Goal: Book appointment/travel/reservation

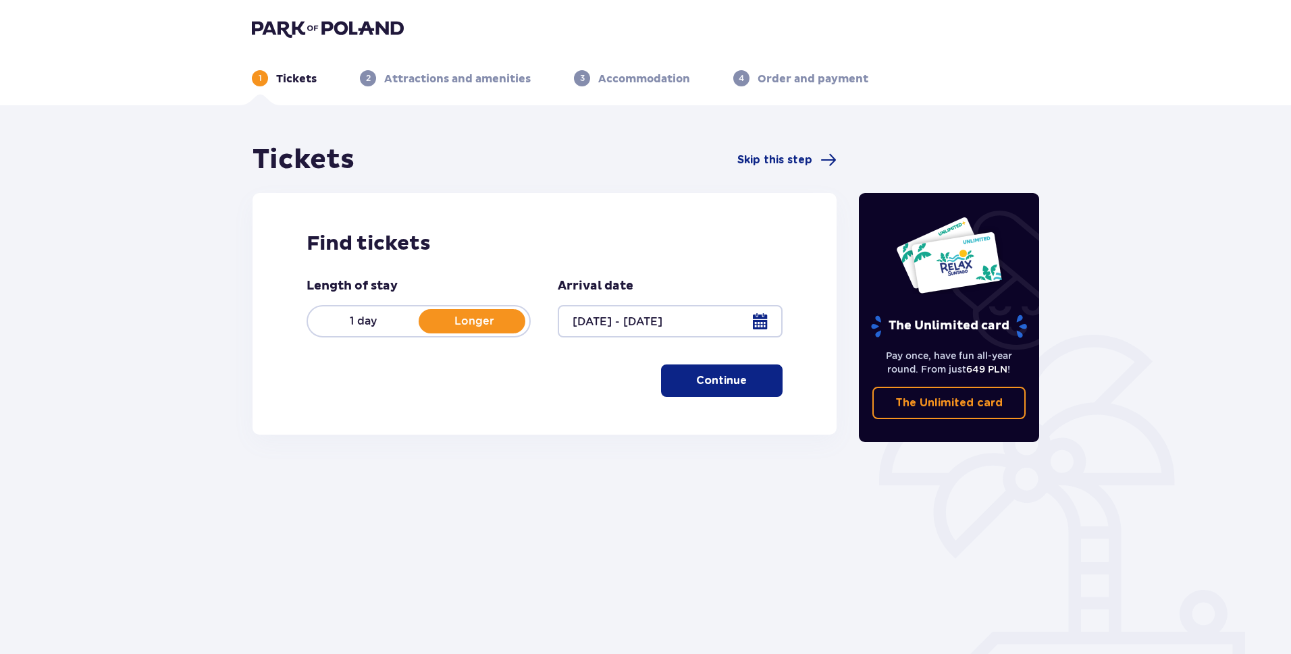
click at [728, 383] on p "Continue" at bounding box center [721, 380] width 51 height 15
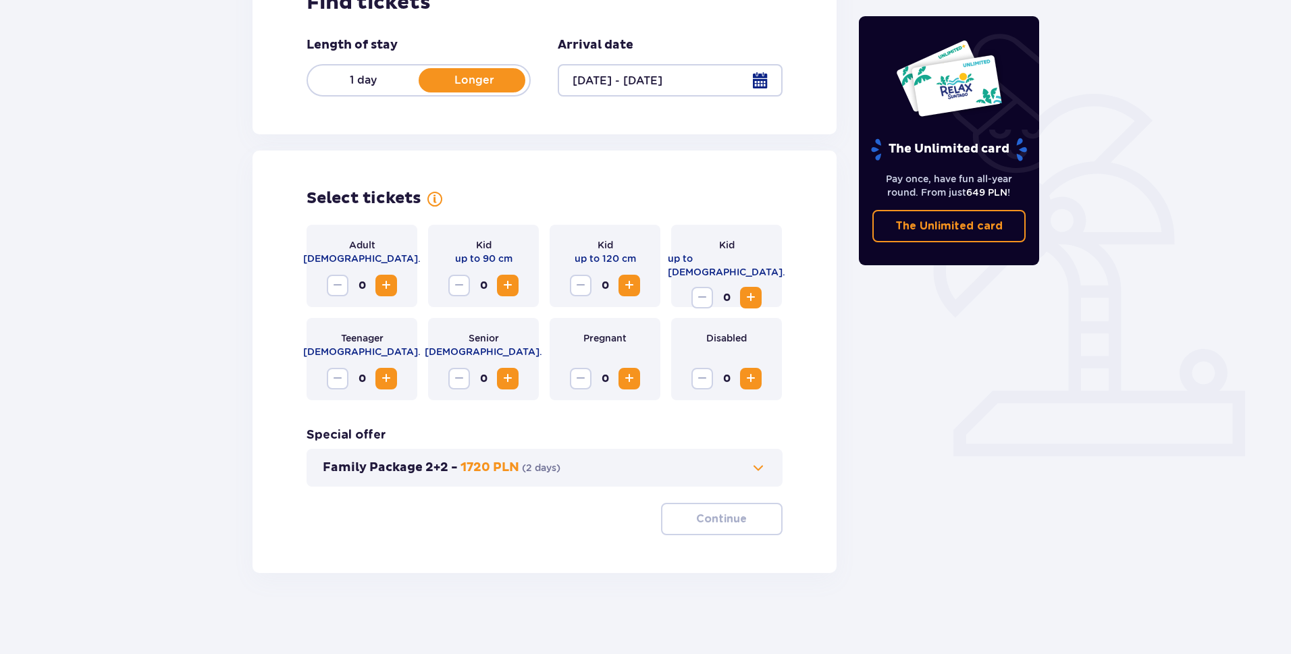
click at [464, 80] on p "Longer" at bounding box center [474, 80] width 111 height 15
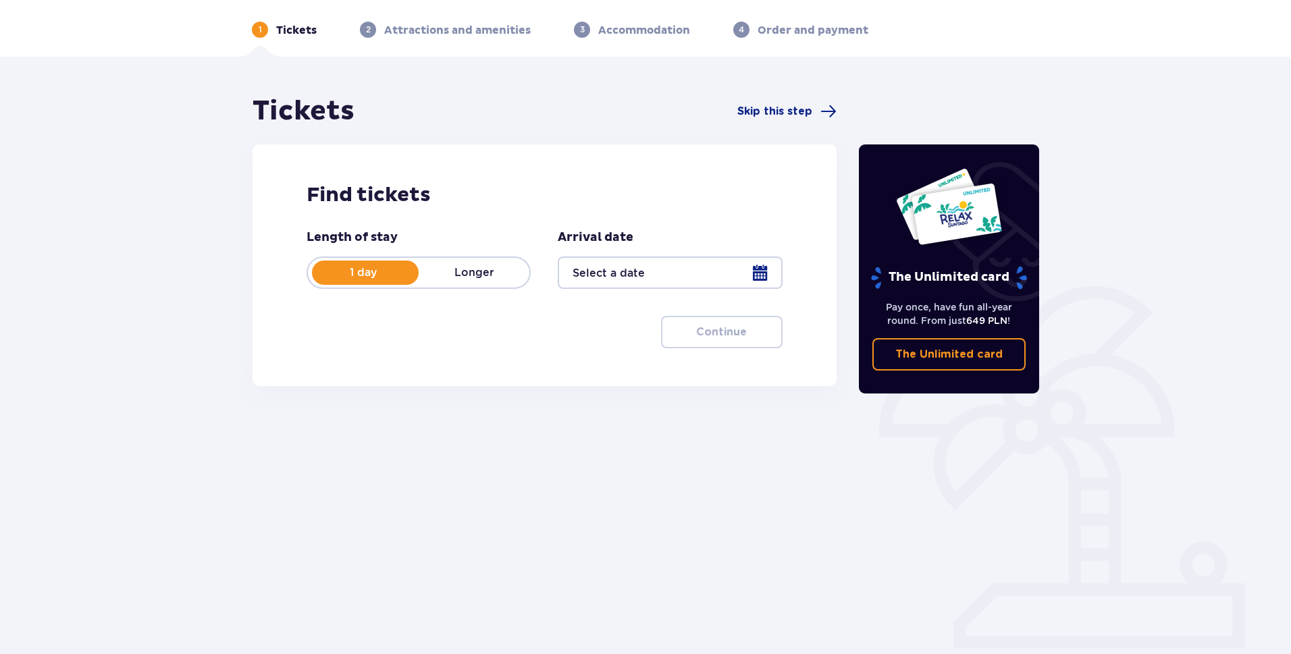
scroll to position [49, 0]
click at [470, 272] on p "Longer" at bounding box center [474, 272] width 111 height 15
click at [679, 273] on div at bounding box center [670, 273] width 224 height 32
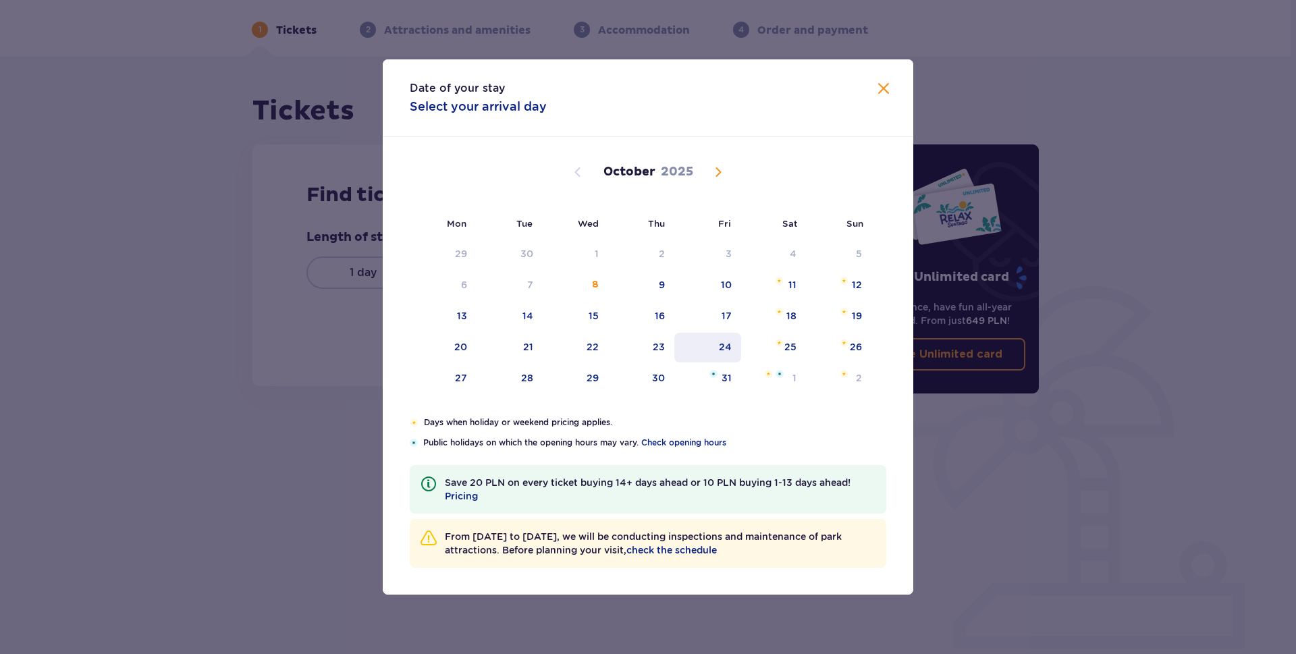
click at [717, 346] on div "24" at bounding box center [707, 348] width 67 height 30
click at [854, 351] on div "26" at bounding box center [856, 347] width 12 height 14
type input "[DATE] - [DATE]"
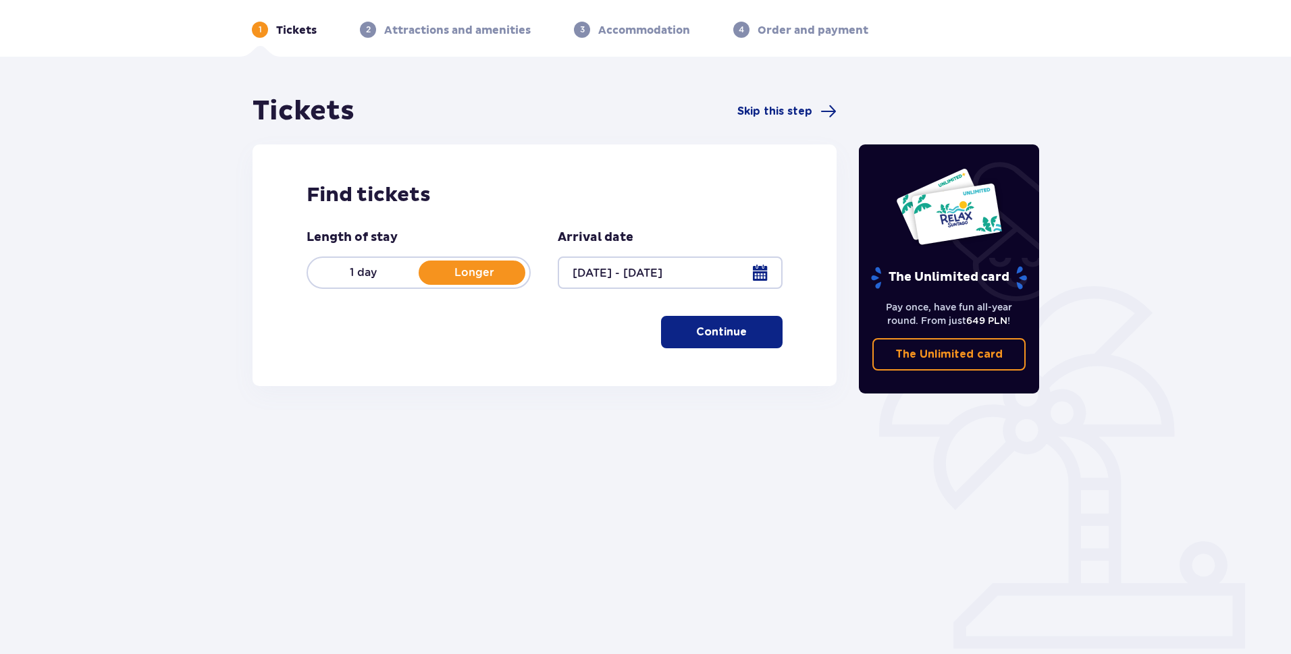
click at [729, 334] on p "Continue" at bounding box center [721, 332] width 51 height 15
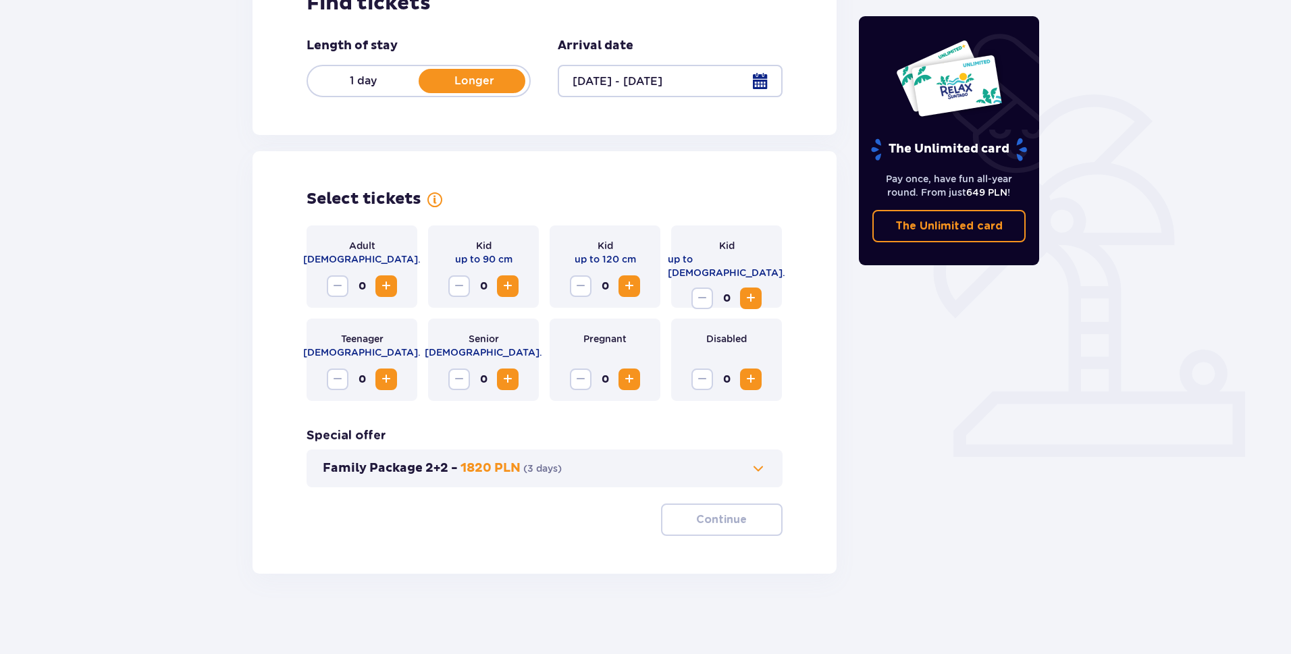
scroll to position [241, 0]
click at [383, 284] on span "Increase" at bounding box center [386, 285] width 16 height 16
click at [626, 285] on span "Increase" at bounding box center [629, 285] width 16 height 16
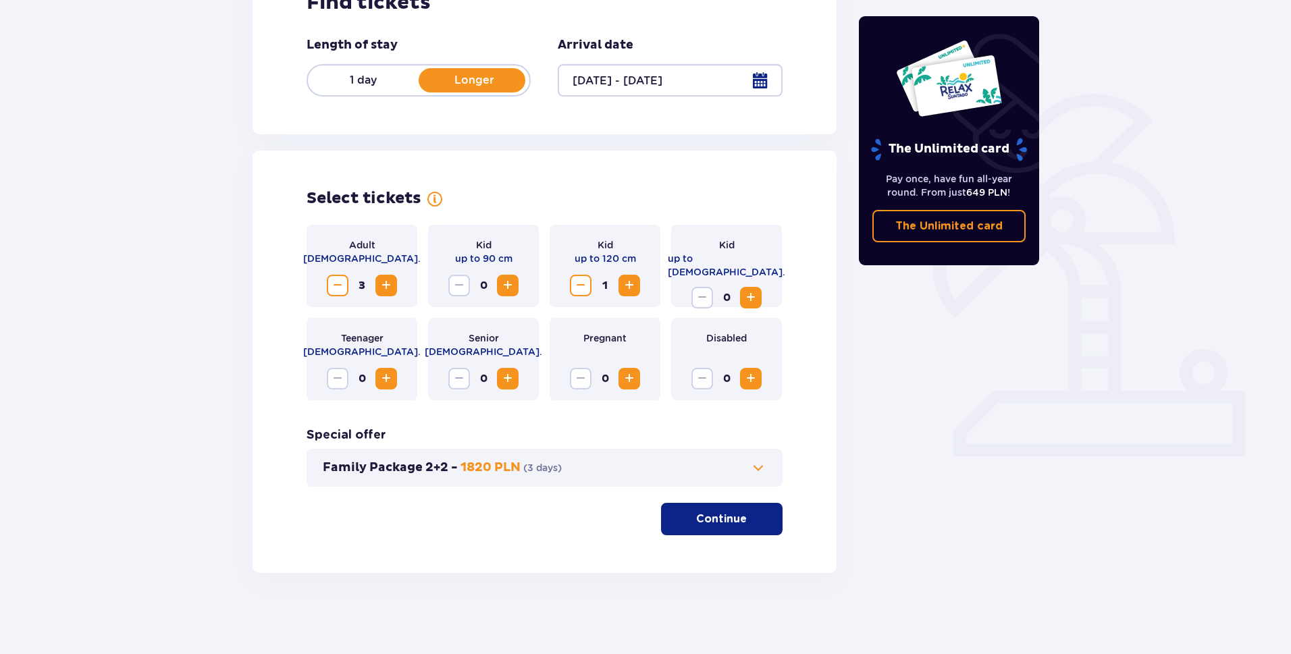
click at [696, 516] on p "Continue" at bounding box center [721, 519] width 51 height 15
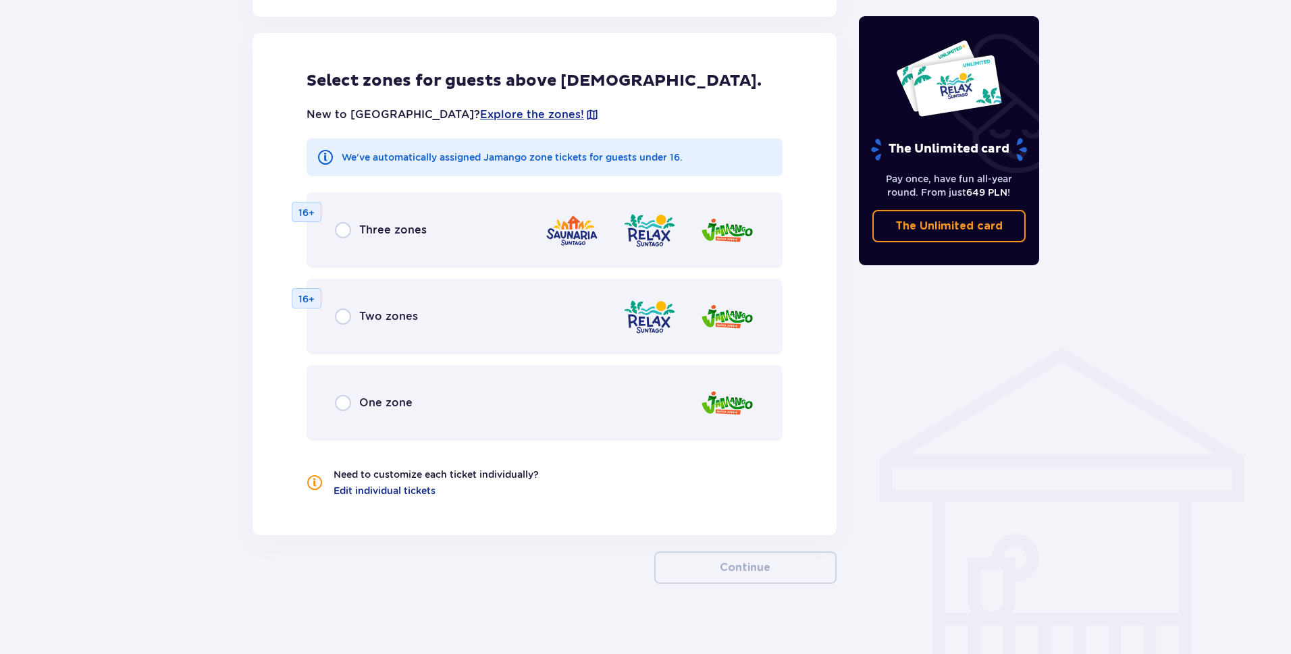
scroll to position [749, 0]
click at [339, 232] on input "radio" at bounding box center [343, 229] width 16 height 16
radio input "true"
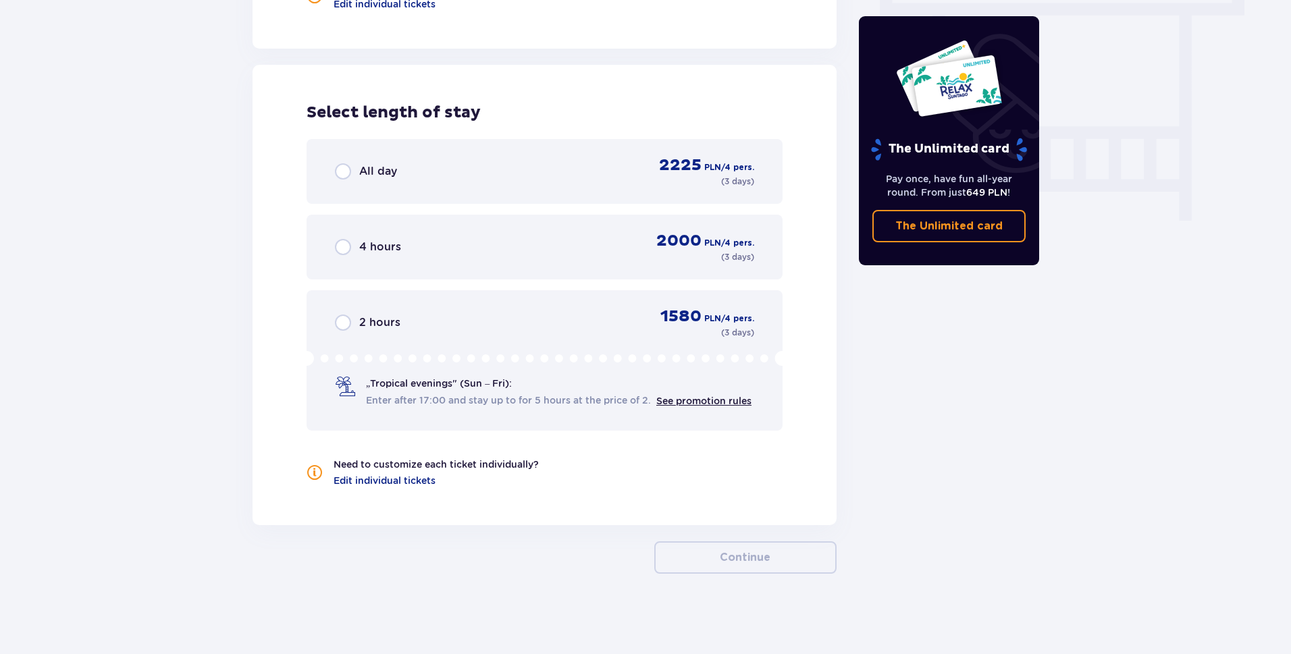
scroll to position [1236, 0]
click at [343, 172] on input "radio" at bounding box center [343, 171] width 16 height 16
radio input "true"
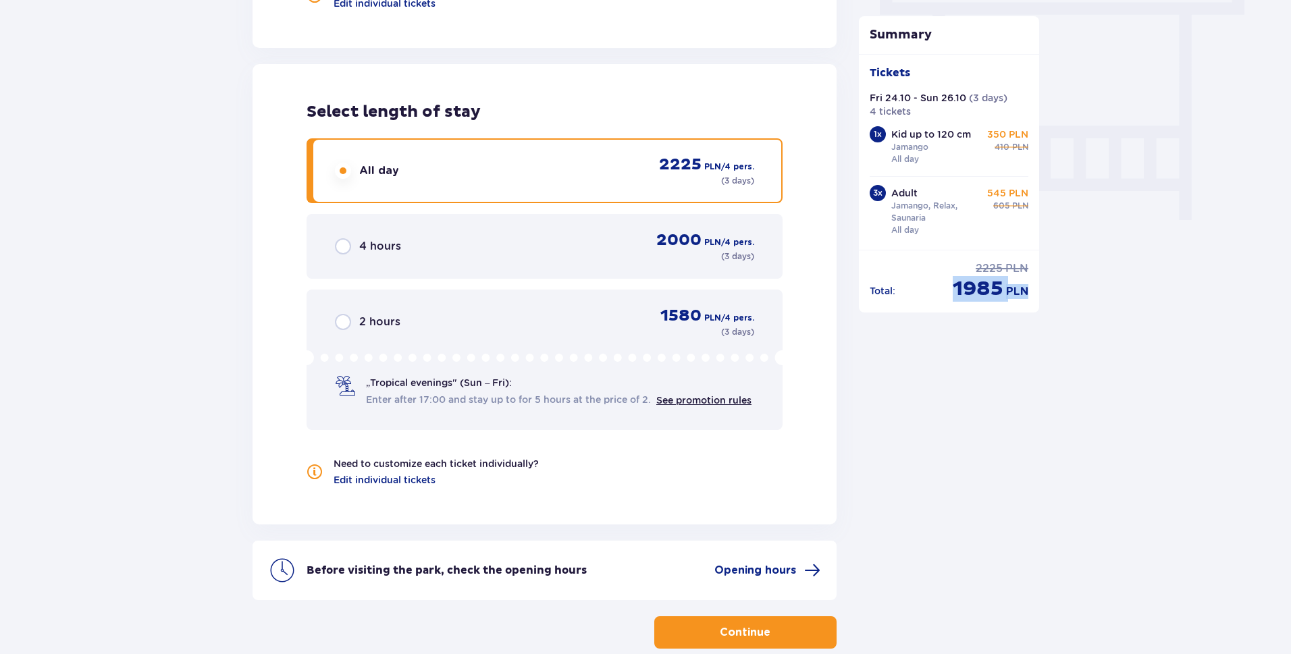
drag, startPoint x: 954, startPoint y: 288, endPoint x: 1027, endPoint y: 290, distance: 72.9
click at [1027, 290] on div "discounted price 1985 PLN" at bounding box center [991, 289] width 76 height 26
copy div "1985 PLN"
